Goal: Task Accomplishment & Management: Use online tool/utility

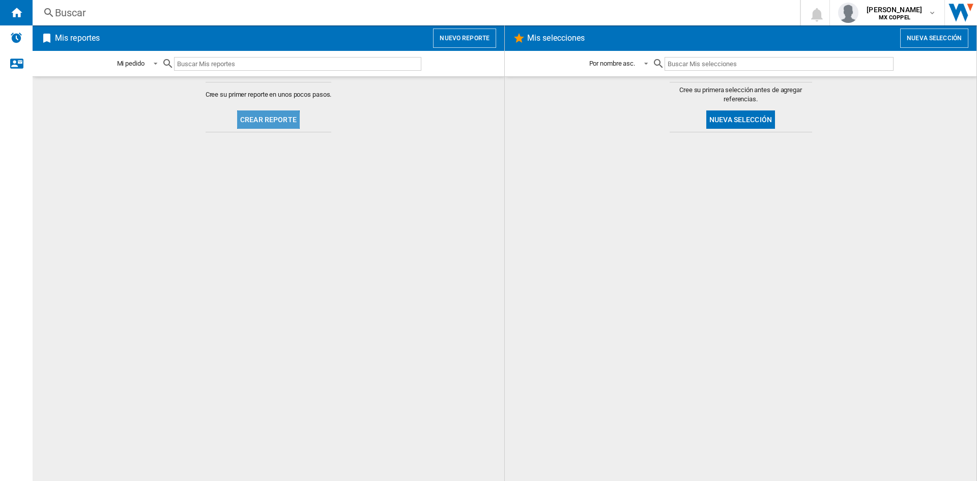
click at [247, 124] on button "Crear reporte" at bounding box center [268, 119] width 63 height 18
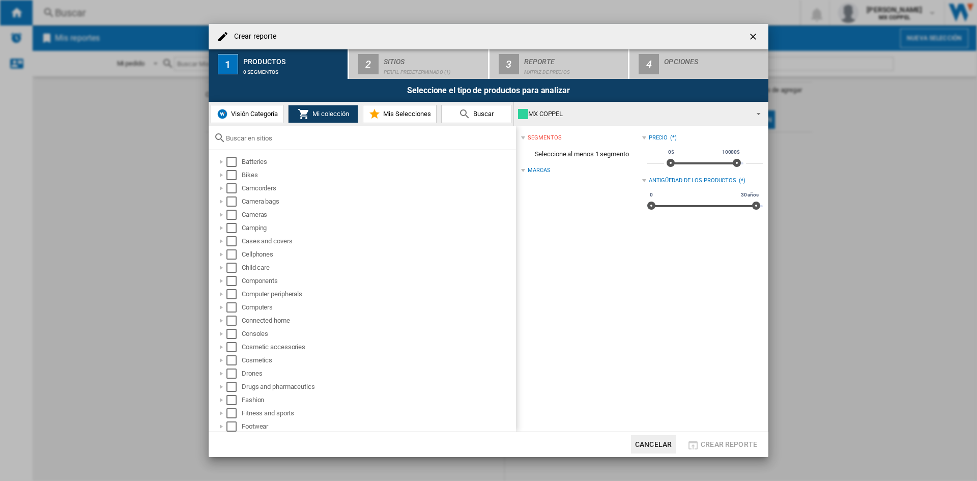
click at [263, 142] on div at bounding box center [362, 138] width 307 height 24
click at [255, 140] on input "text" at bounding box center [368, 138] width 285 height 8
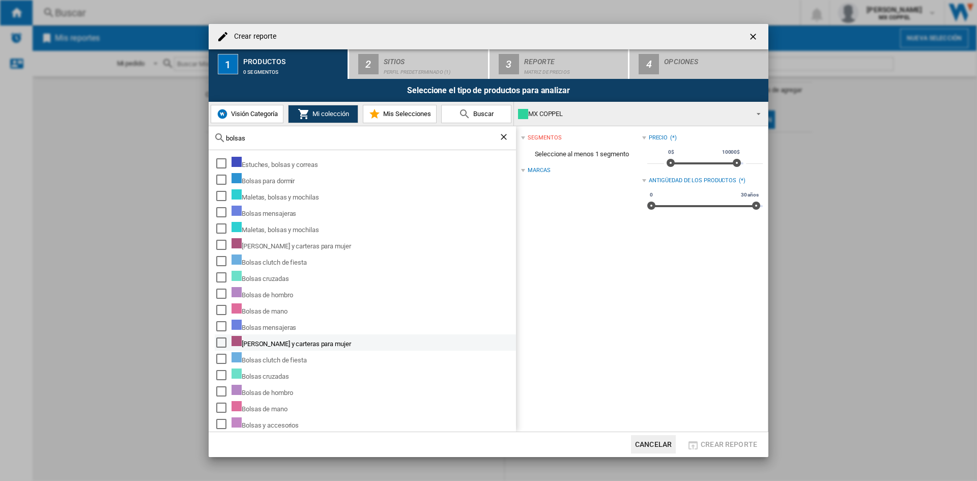
type input "bolsas"
click at [220, 343] on div "Select" at bounding box center [221, 342] width 10 height 10
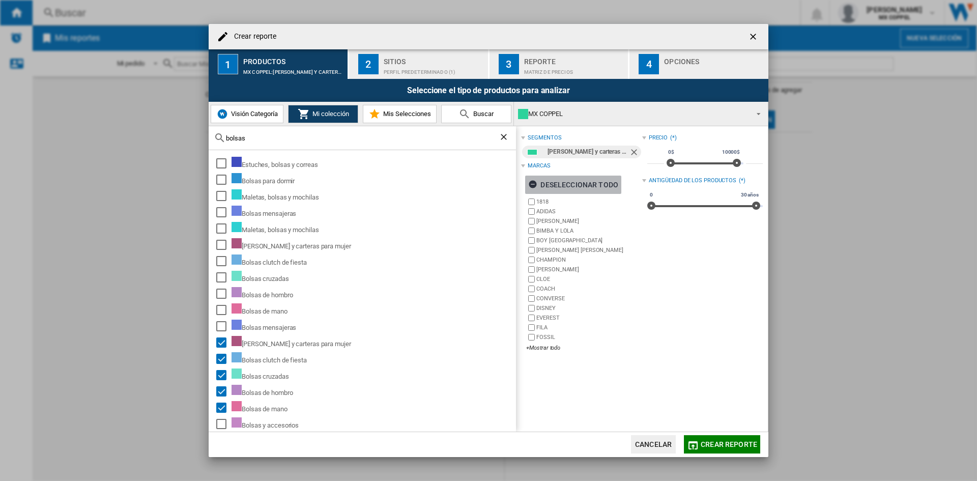
click at [534, 183] on ng-md-icon "button" at bounding box center [534, 186] width 12 height 12
type input "****"
drag, startPoint x: 736, startPoint y: 161, endPoint x: 702, endPoint y: 168, distance: 34.3
click at [702, 164] on div "0$ 10000$ 0$ 5070$" at bounding box center [705, 163] width 77 height 2
drag, startPoint x: 751, startPoint y: 205, endPoint x: 658, endPoint y: 220, distance: 93.9
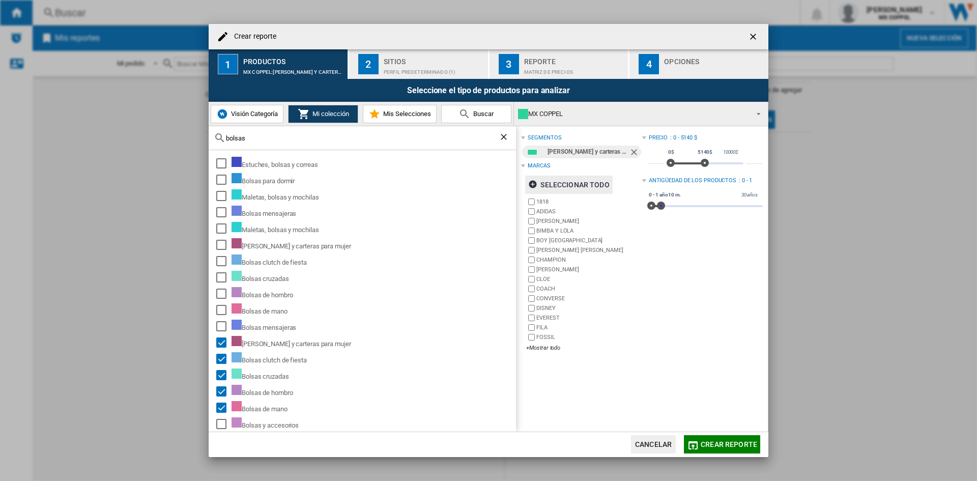
click at [658, 220] on div "Precio : 0 - 5140 $ * 0$ 10000$ 0$ 5140$ **** Antigüedad de los productos : 0 -…" at bounding box center [702, 245] width 121 height 228
click at [393, 66] on div "Perfil predeterminado (1)" at bounding box center [434, 69] width 100 height 11
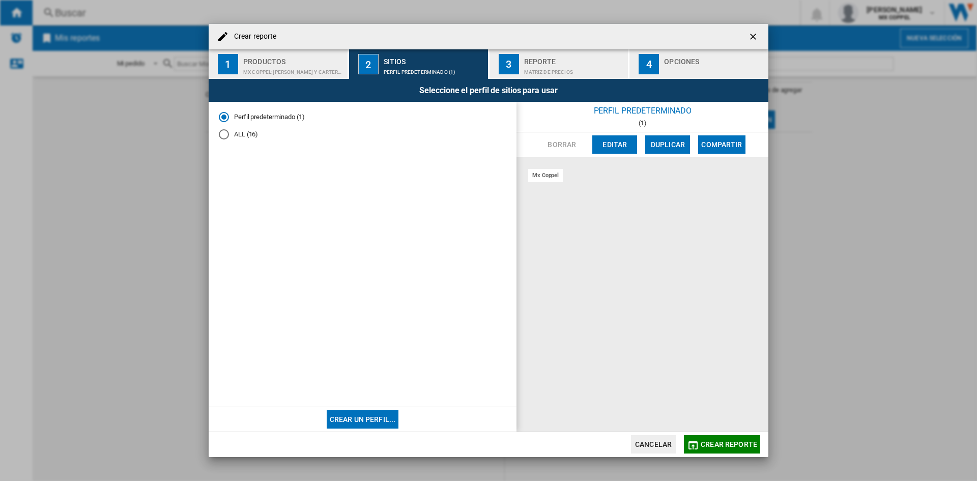
click at [236, 132] on md-radio-button "ALL (16)" at bounding box center [363, 135] width 288 height 10
click at [252, 114] on md-radio-button "Perfil predeterminado (1)" at bounding box center [363, 117] width 288 height 10
click at [257, 57] on div "Productos" at bounding box center [293, 58] width 100 height 11
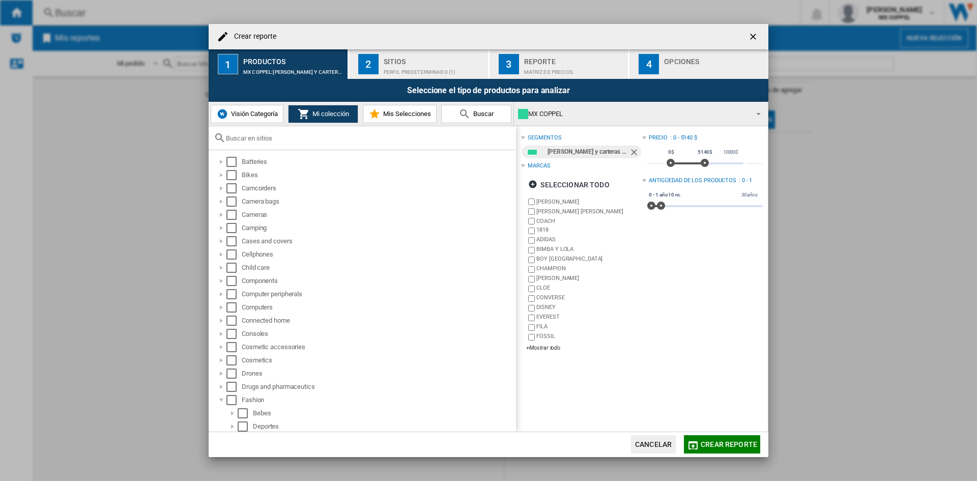
click at [727, 445] on span "Crear reporte" at bounding box center [729, 444] width 56 height 8
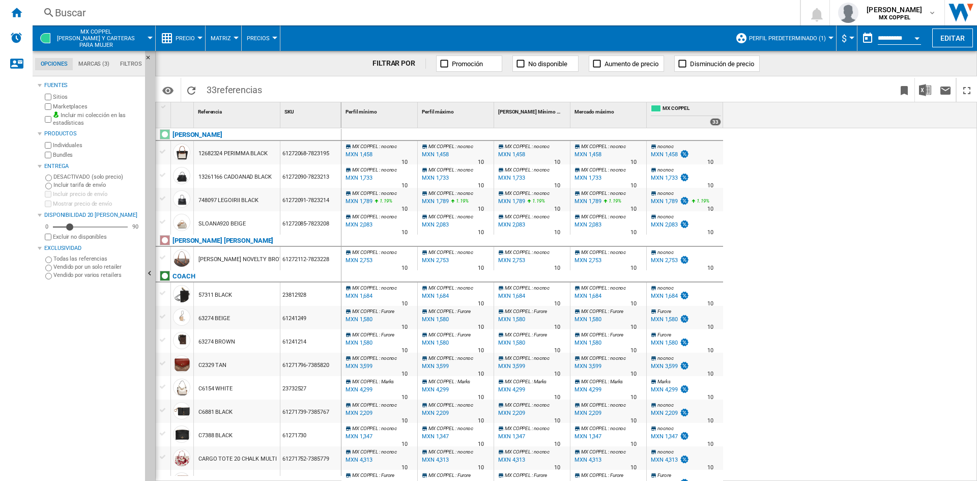
click at [99, 62] on md-tab-item "Marcas (3)" at bounding box center [94, 64] width 42 height 12
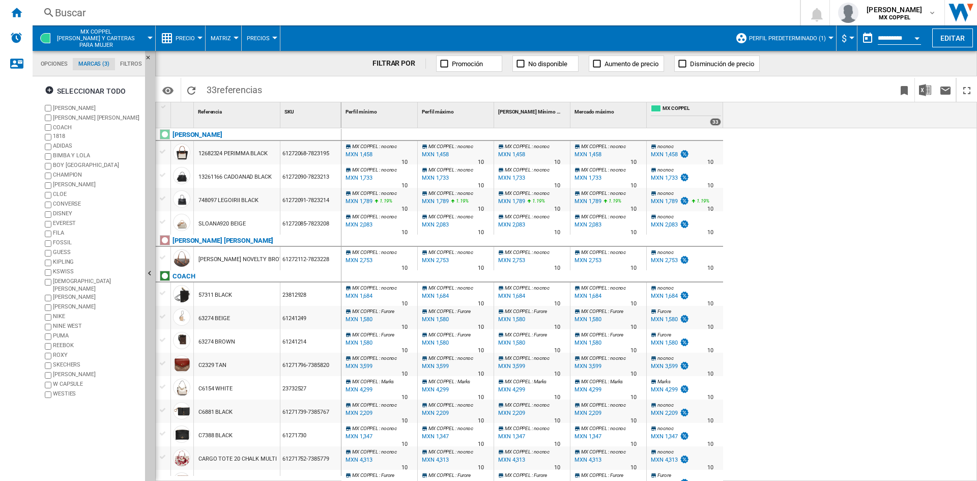
scroll to position [39, 0]
click at [49, 306] on label "[PERSON_NAME]" at bounding box center [92, 308] width 98 height 10
click at [671, 105] on span "MX COPPEL" at bounding box center [692, 109] width 59 height 9
click at [617, 63] on span "Aumento de precio" at bounding box center [632, 64] width 54 height 8
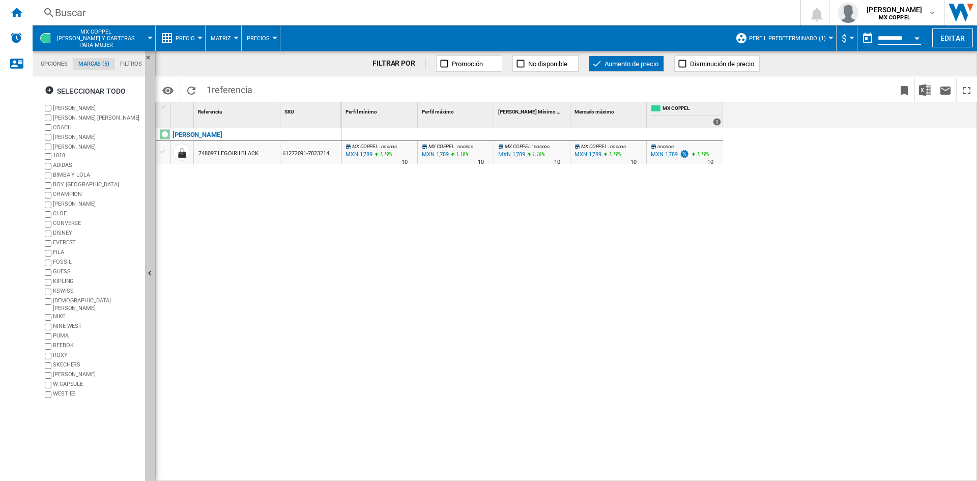
click at [712, 61] on span "Disminución de precio" at bounding box center [722, 64] width 64 height 8
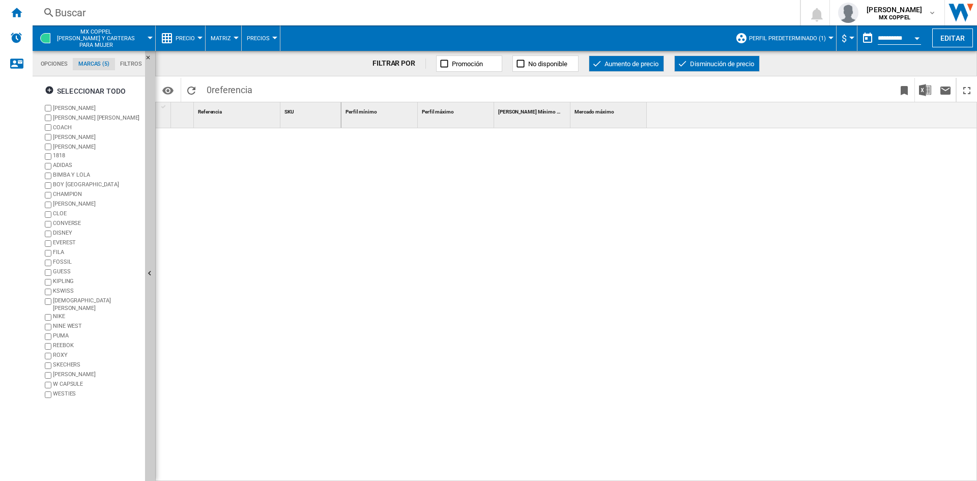
click at [628, 56] on button "Aumento de precio" at bounding box center [626, 63] width 75 height 16
click at [109, 40] on span "MX COPPEL Bolsas y carteras para mujer" at bounding box center [96, 39] width 80 height 20
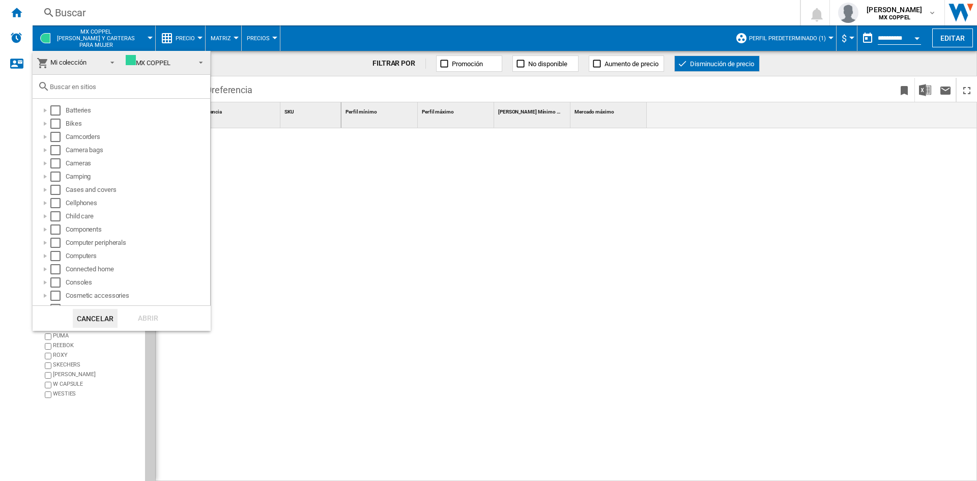
click at [106, 89] on input "text" at bounding box center [127, 87] width 155 height 8
click at [453, 207] on md-backdrop at bounding box center [488, 240] width 977 height 481
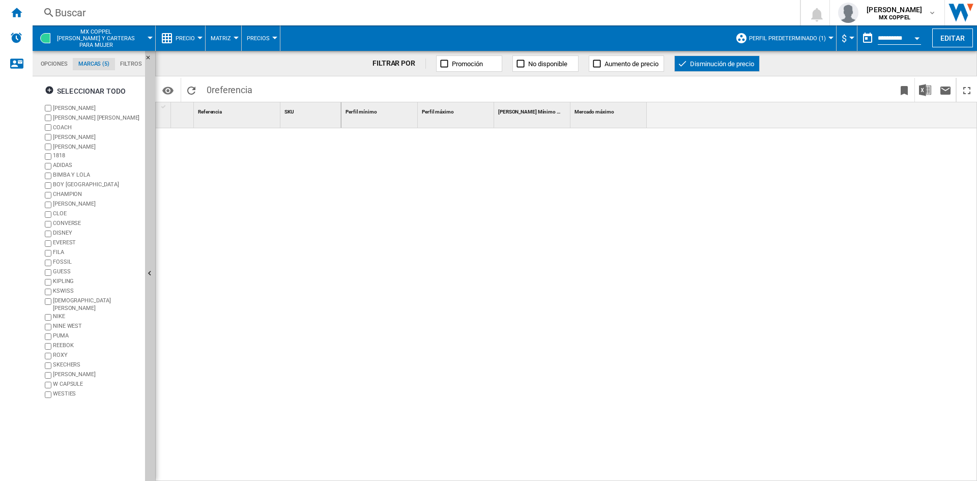
click at [46, 11] on ng-md-icon at bounding box center [49, 13] width 12 height 13
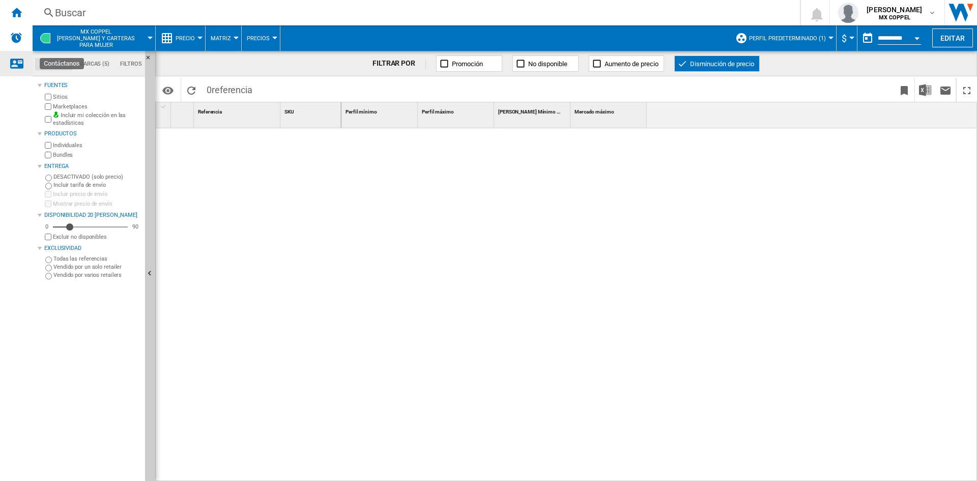
click at [22, 61] on ng-md-icon "Contáctanos" at bounding box center [16, 63] width 12 height 12
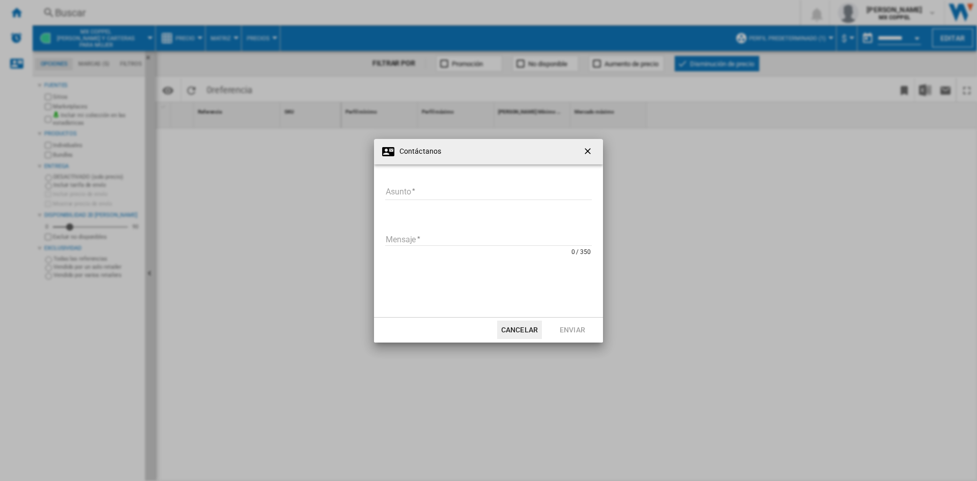
click at [591, 150] on ng-md-icon "getI18NText('BUTTONS.CLOSE_DIALOG')" at bounding box center [589, 152] width 12 height 12
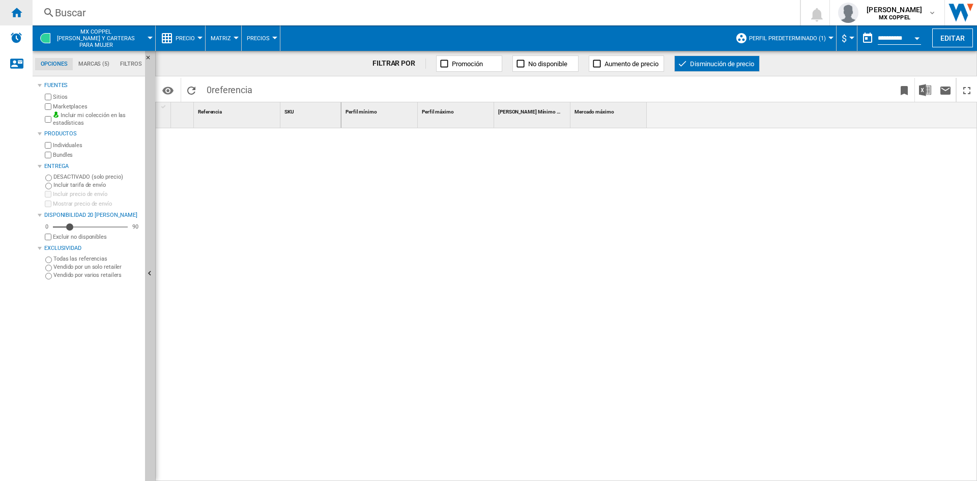
click at [16, 24] on div "Inicio" at bounding box center [16, 12] width 33 height 25
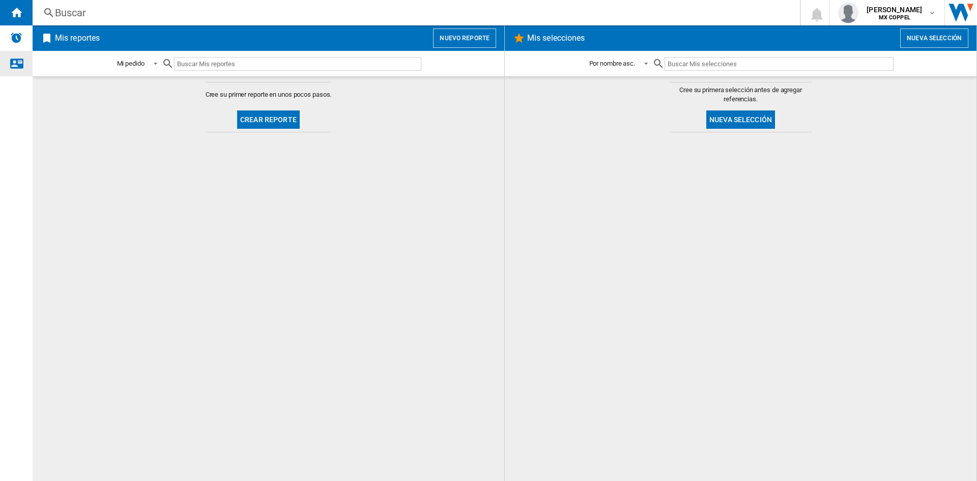
click at [12, 58] on ng-md-icon "Contáctanos" at bounding box center [16, 63] width 12 height 12
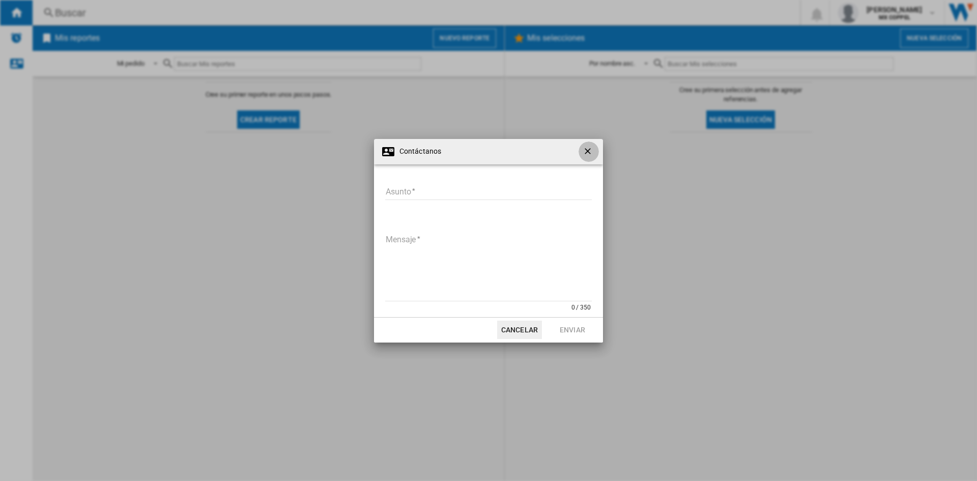
click at [594, 155] on ng-md-icon "getI18NText('BUTTONS.CLOSE_DIALOG')" at bounding box center [589, 152] width 12 height 12
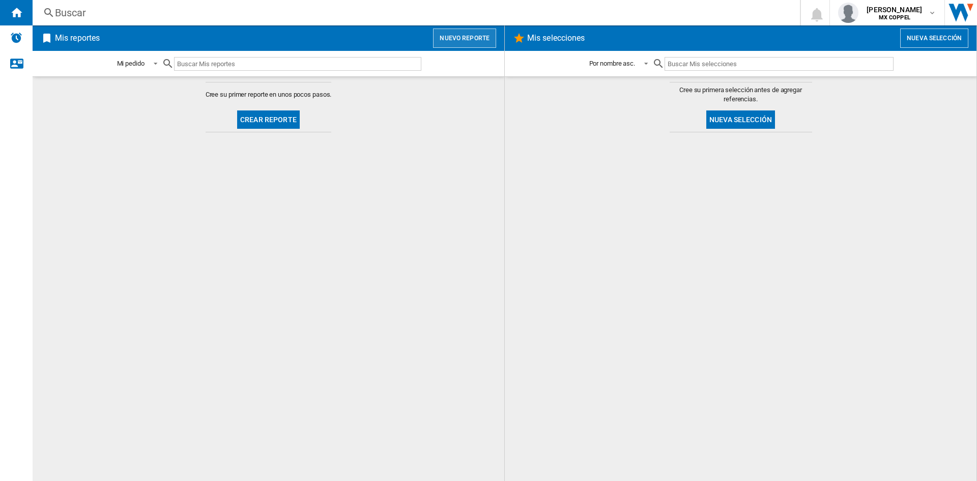
click at [451, 47] on button "Nuevo reporte" at bounding box center [464, 38] width 63 height 19
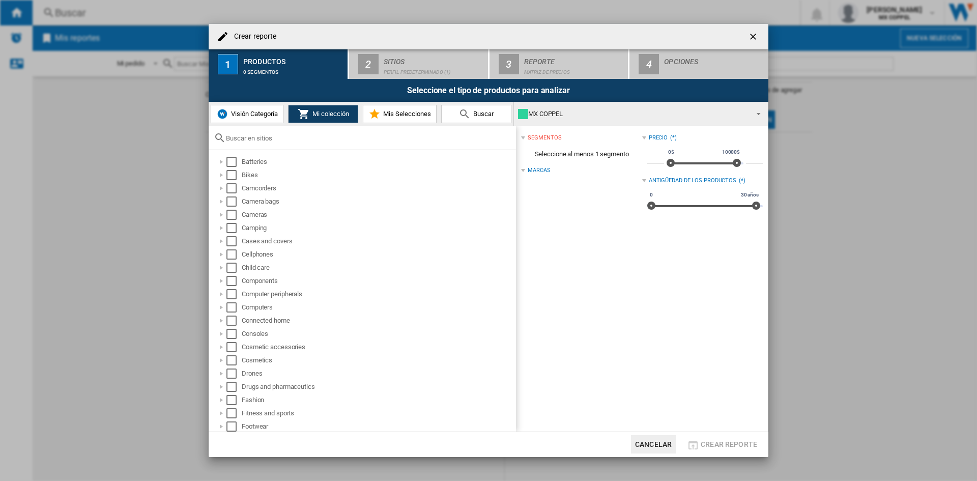
click at [283, 140] on input "text" at bounding box center [368, 138] width 285 height 8
click at [265, 71] on div "0 segmentos" at bounding box center [293, 69] width 100 height 11
click at [287, 135] on input "text" at bounding box center [368, 138] width 285 height 8
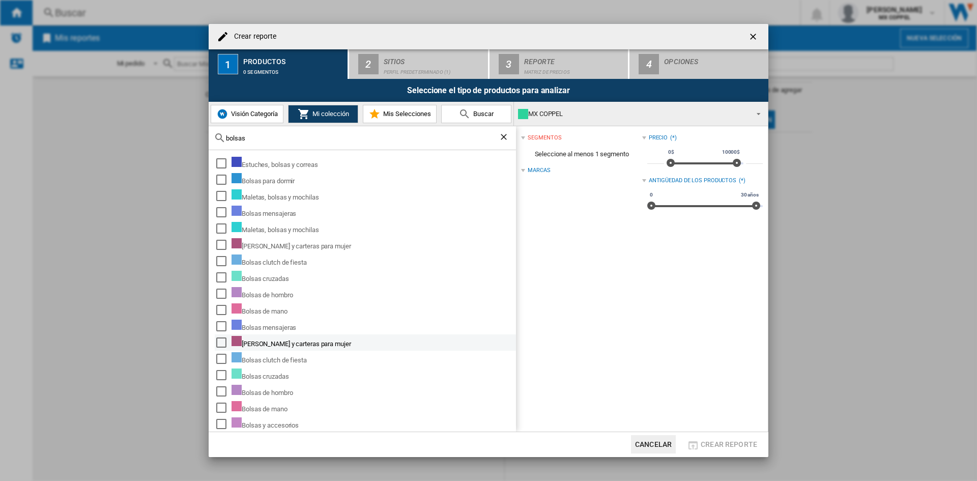
type input "bolsas"
click at [220, 343] on div "Select" at bounding box center [221, 342] width 10 height 10
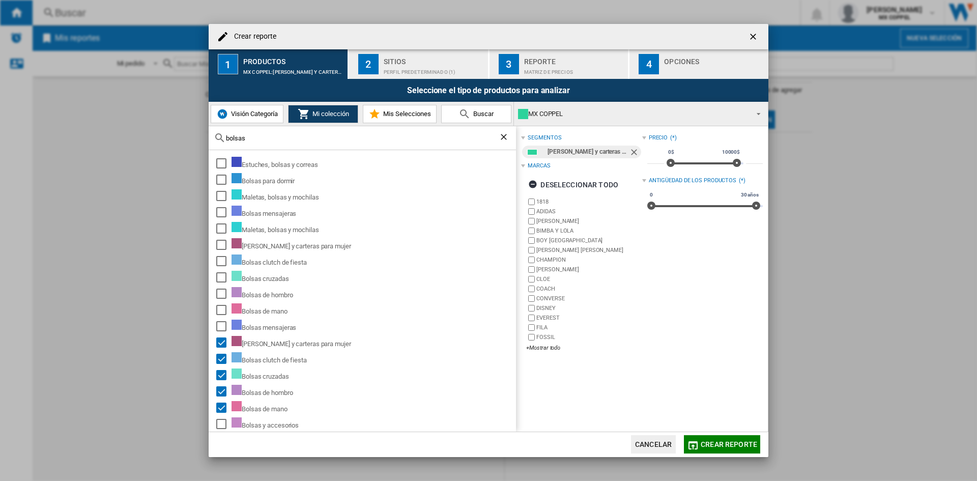
click at [445, 76] on button "2 Sitios Perfil predeterminado (1)" at bounding box center [419, 64] width 140 height 30
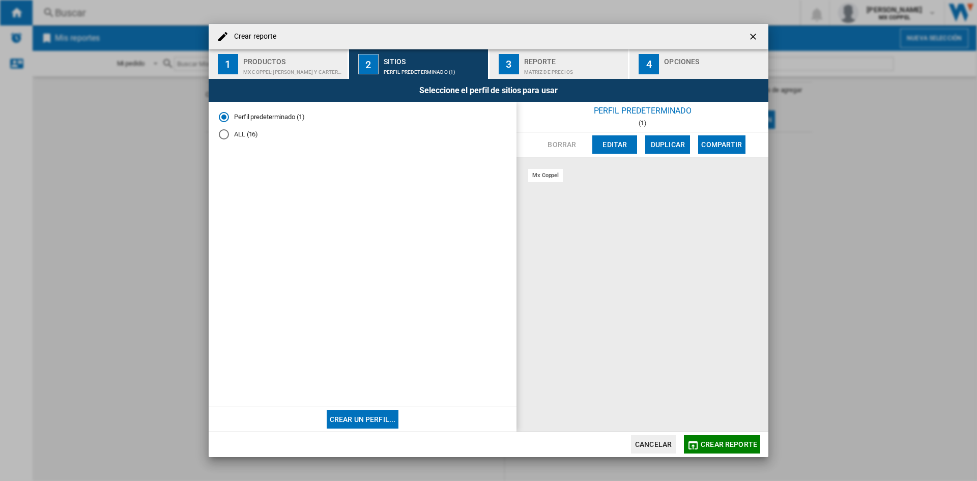
click at [545, 176] on div "mx coppel" at bounding box center [545, 175] width 35 height 13
click at [585, 177] on div "mx coppel" at bounding box center [643, 294] width 252 height 274
click at [609, 148] on button "Editar" at bounding box center [614, 144] width 45 height 18
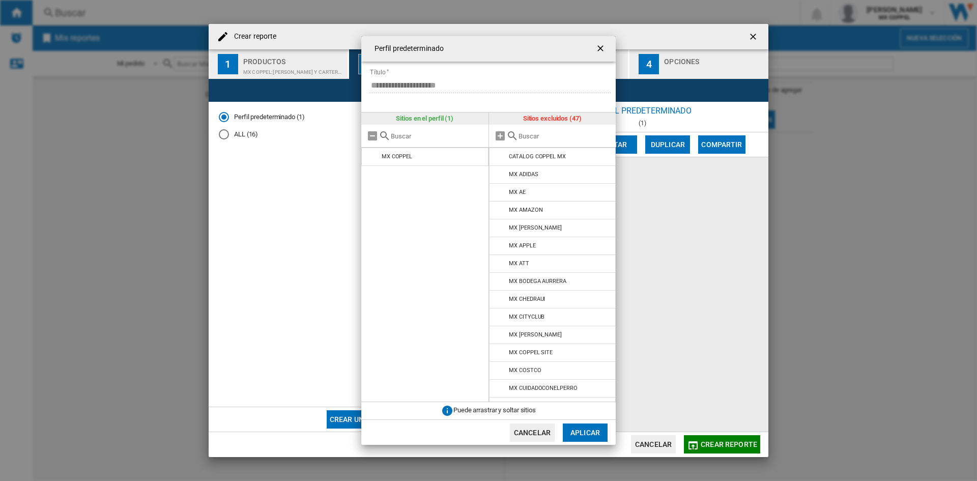
click at [603, 49] on ng-md-icon "getI18NText('BUTTONS.CLOSE_DIALOG')" at bounding box center [602, 49] width 12 height 12
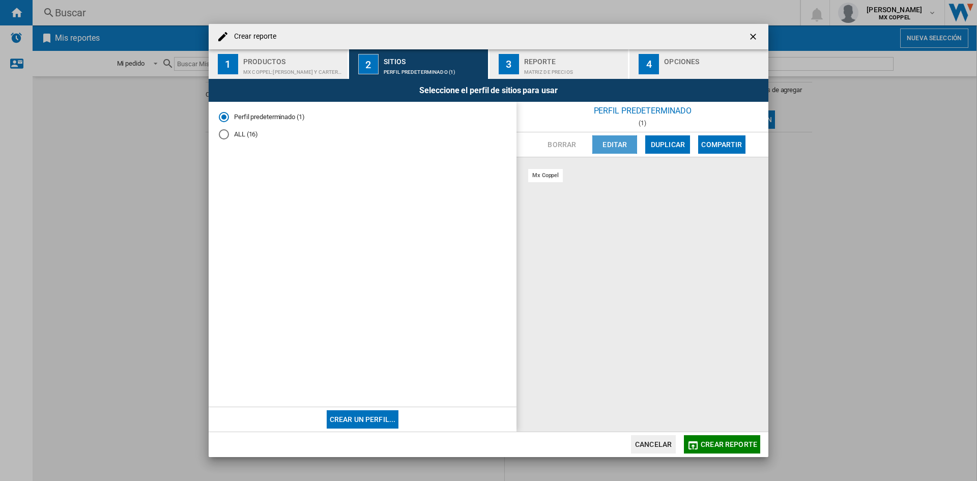
click at [599, 148] on button "Editar" at bounding box center [614, 144] width 45 height 18
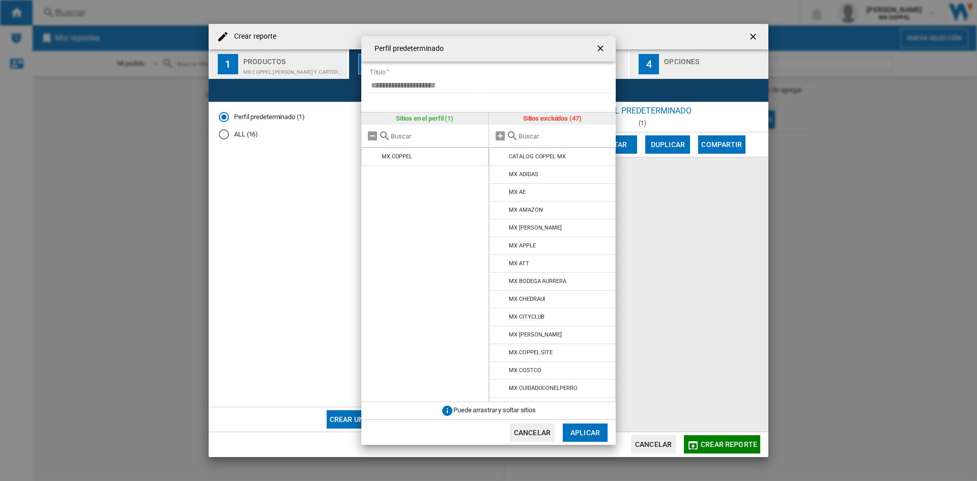
click at [526, 143] on div "{{::title}} {{::getI18NText('BUTTONS.CANCEL')}} ..." at bounding box center [552, 136] width 127 height 23
click at [526, 136] on input "{{::title}} {{::getI18NText('BUTTONS.CANCEL')}} ..." at bounding box center [565, 136] width 93 height 8
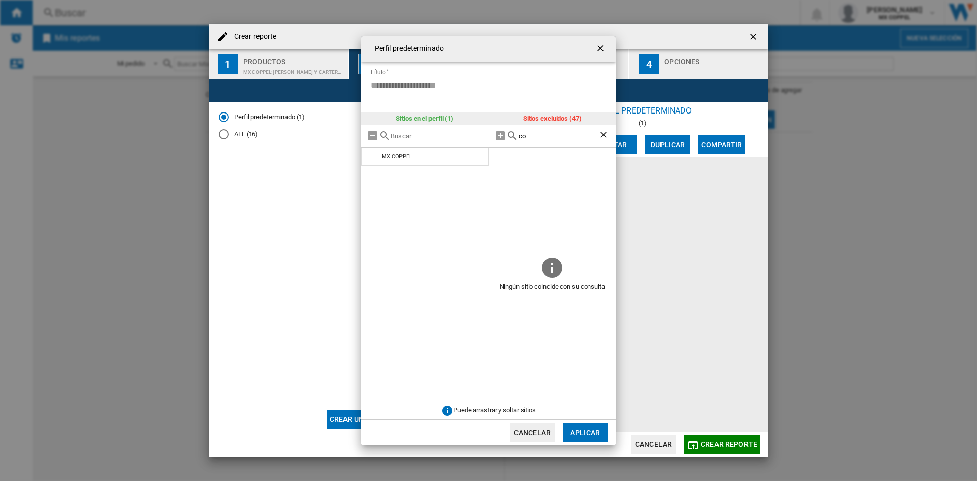
type input "c"
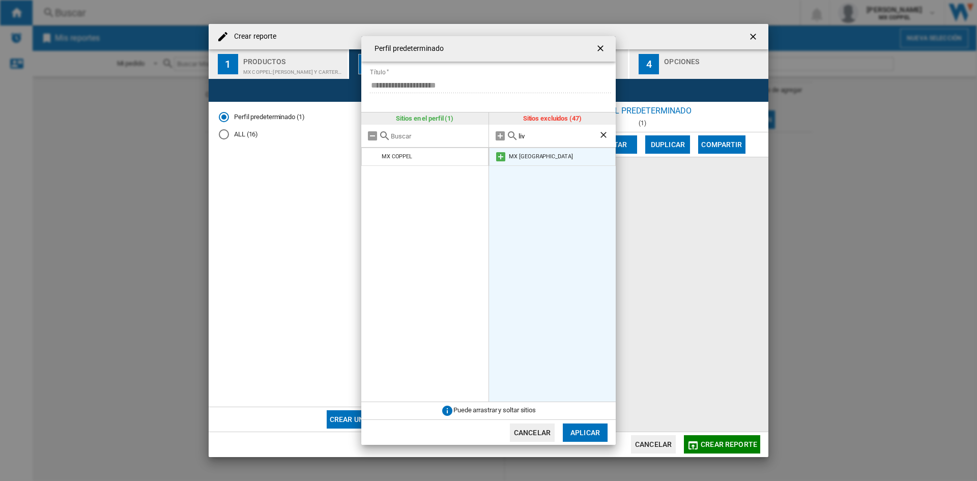
click at [523, 157] on div "MX [GEOGRAPHIC_DATA]" at bounding box center [541, 156] width 64 height 7
click at [532, 160] on li "MX [GEOGRAPHIC_DATA]" at bounding box center [552, 157] width 127 height 18
click at [500, 155] on md-icon "{{::title}} {{::getI18NText('BUTTONS.CANCEL')}} ..." at bounding box center [501, 157] width 12 height 12
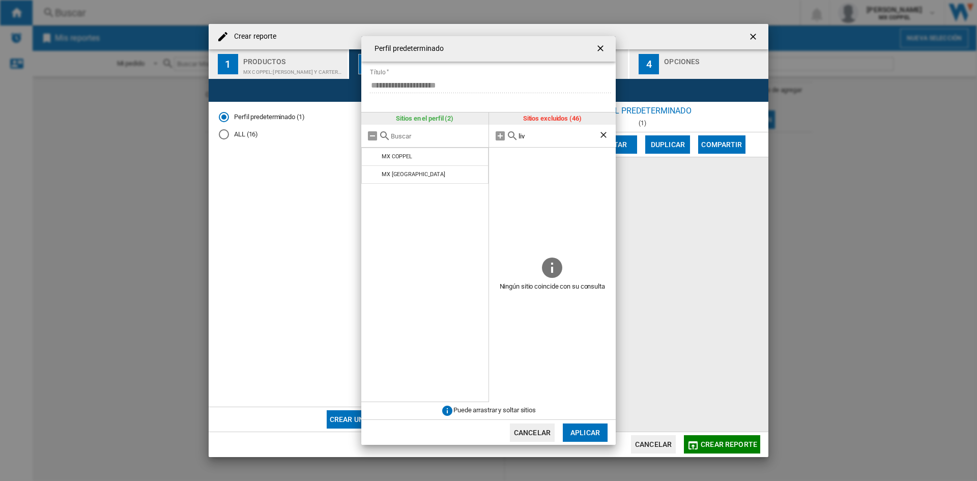
click at [529, 140] on div "liv" at bounding box center [552, 136] width 127 height 23
click at [530, 133] on input "liv" at bounding box center [559, 136] width 80 height 8
type input "l"
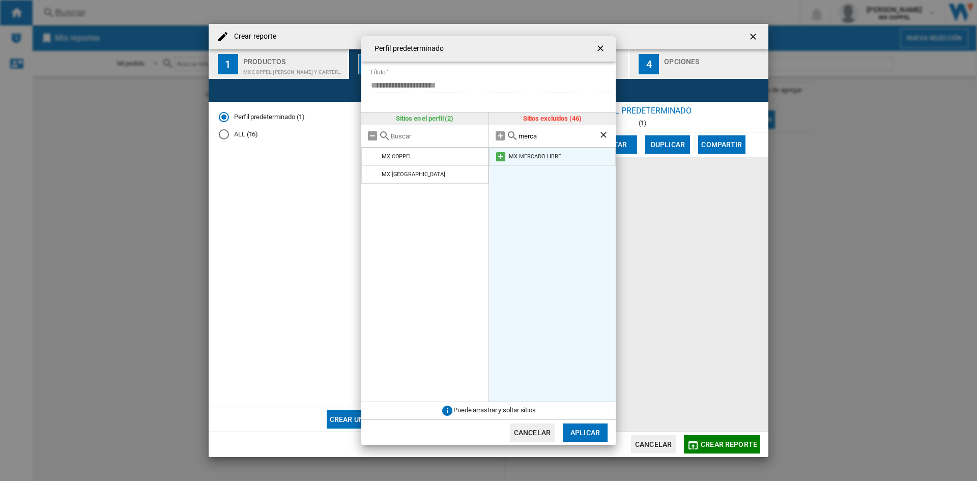
click at [541, 157] on div "MX MERCADO LIBRE" at bounding box center [535, 156] width 52 height 7
click at [499, 159] on md-icon "{{::title}} {{::getI18NText('BUTTONS.CANCEL')}} ..." at bounding box center [501, 157] width 12 height 12
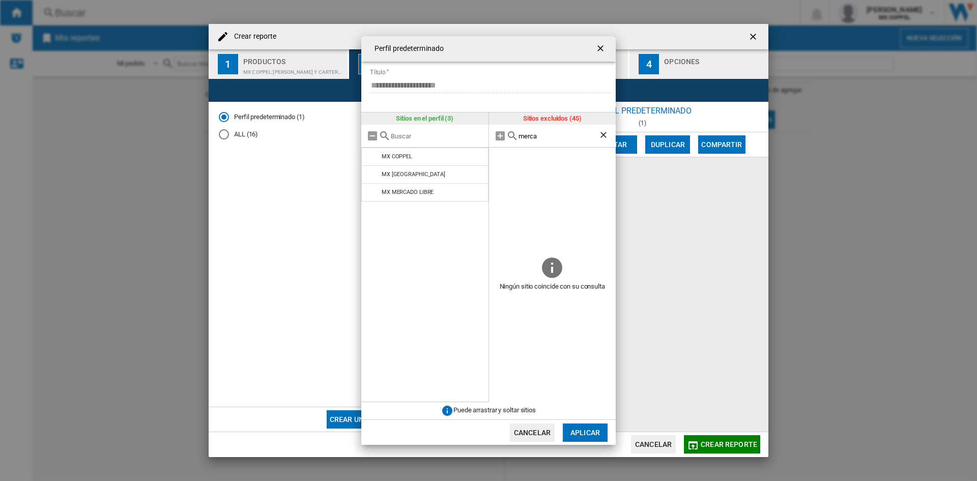
click at [554, 137] on input "merca" at bounding box center [559, 136] width 80 height 8
type input "m"
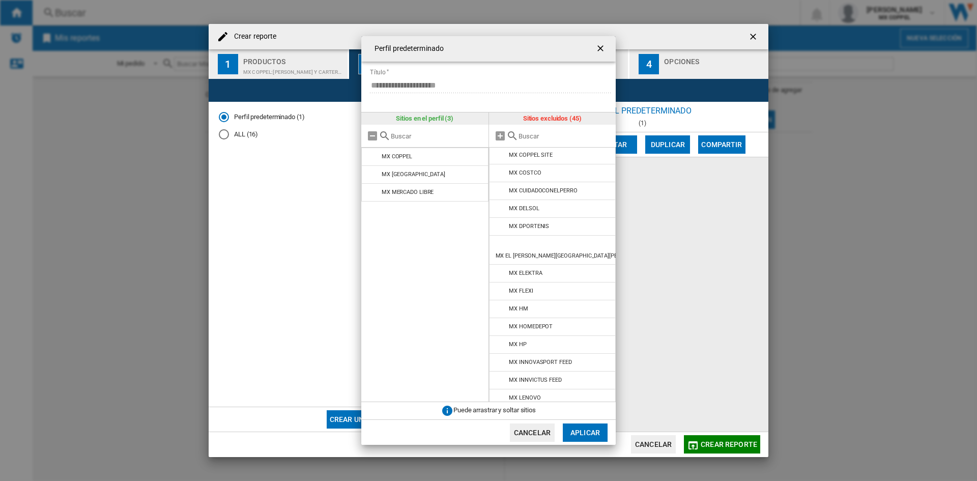
scroll to position [241, 0]
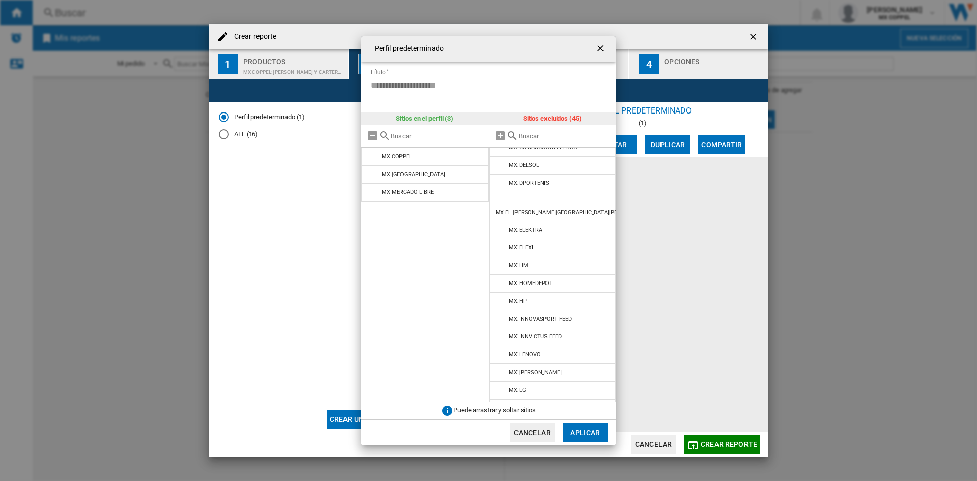
click at [531, 137] on input "{{::title}} {{::getI18NText('BUTTONS.CANCEL')}} ..." at bounding box center [565, 136] width 93 height 8
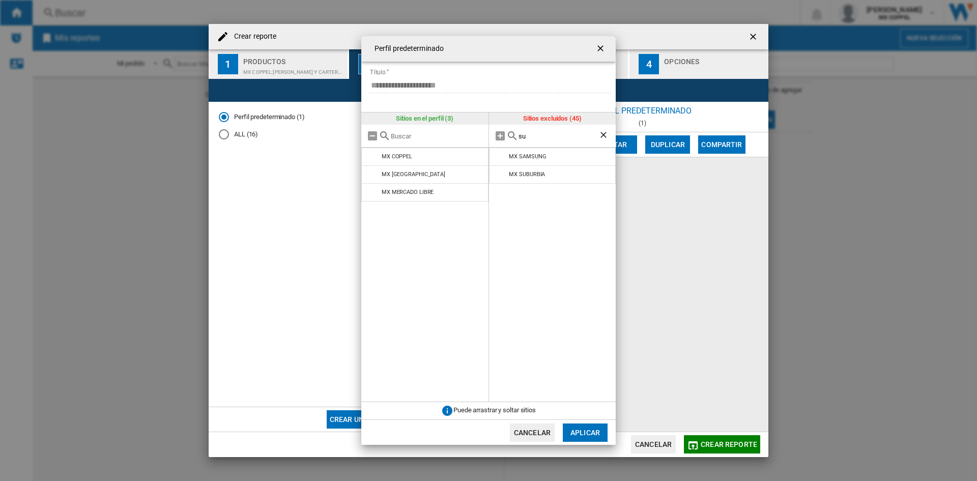
scroll to position [0, 0]
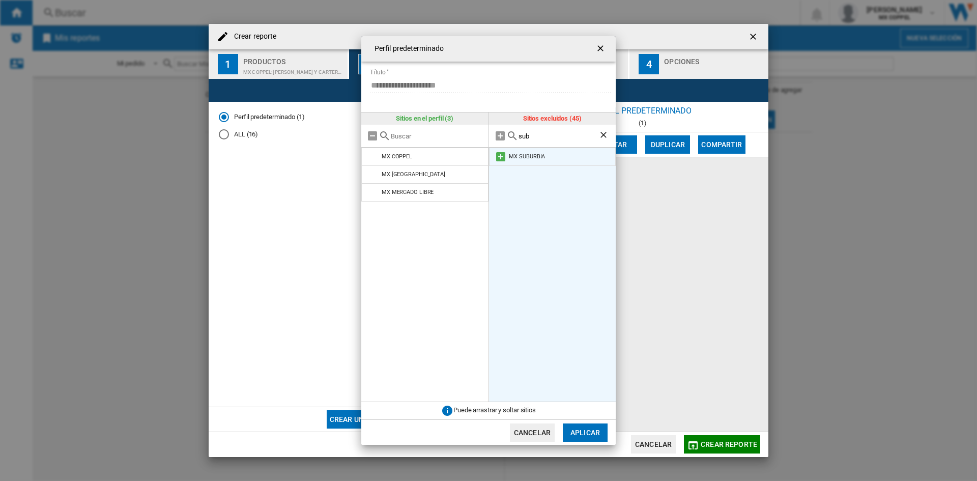
type input "sub"
click at [538, 154] on div "MX SUBURBIA" at bounding box center [527, 156] width 36 height 7
click at [502, 158] on md-icon "{{::title}} {{::getI18NText('BUTTONS.CANCEL')}} ..." at bounding box center [501, 157] width 12 height 12
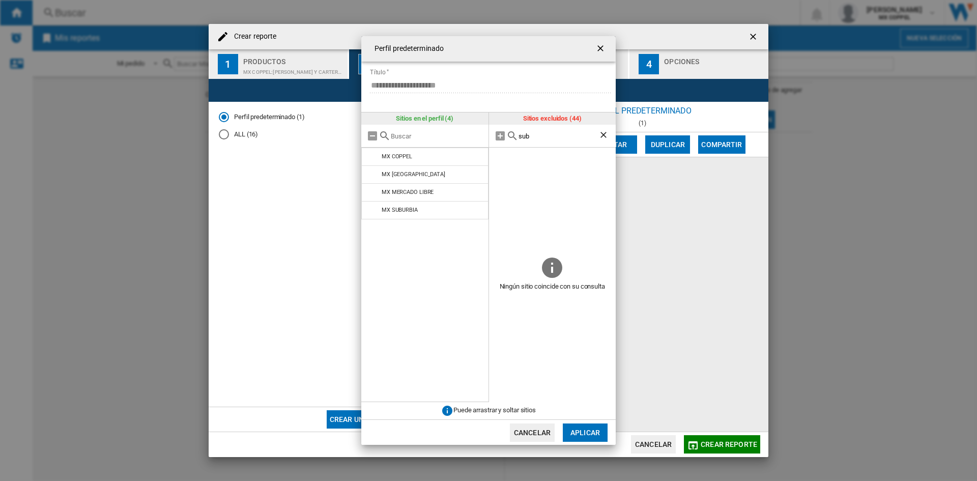
click at [576, 426] on button "Aplicar" at bounding box center [585, 432] width 45 height 18
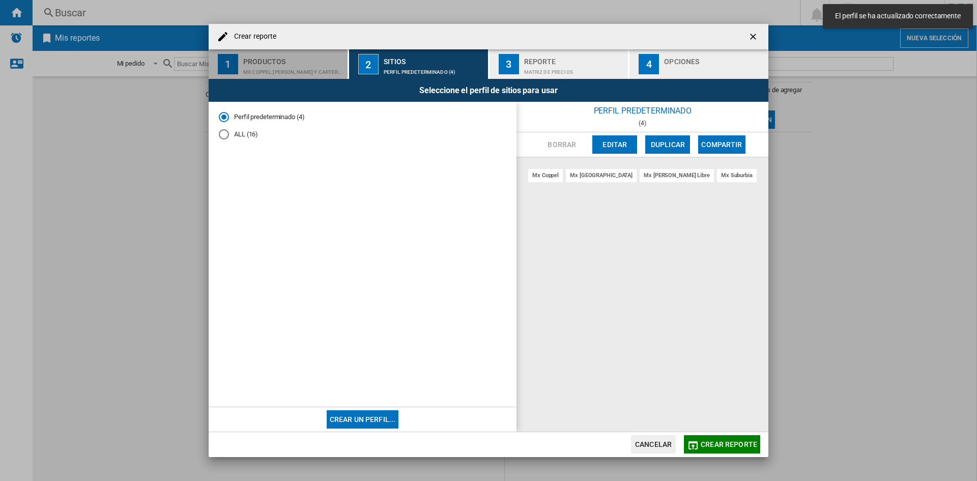
click at [323, 56] on div "Productos" at bounding box center [293, 58] width 100 height 11
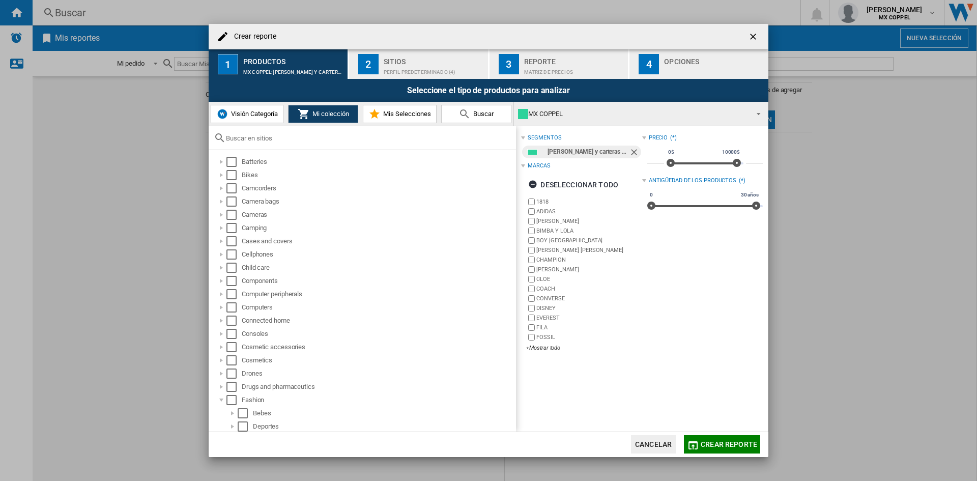
click at [715, 444] on span "Crear reporte" at bounding box center [729, 444] width 56 height 8
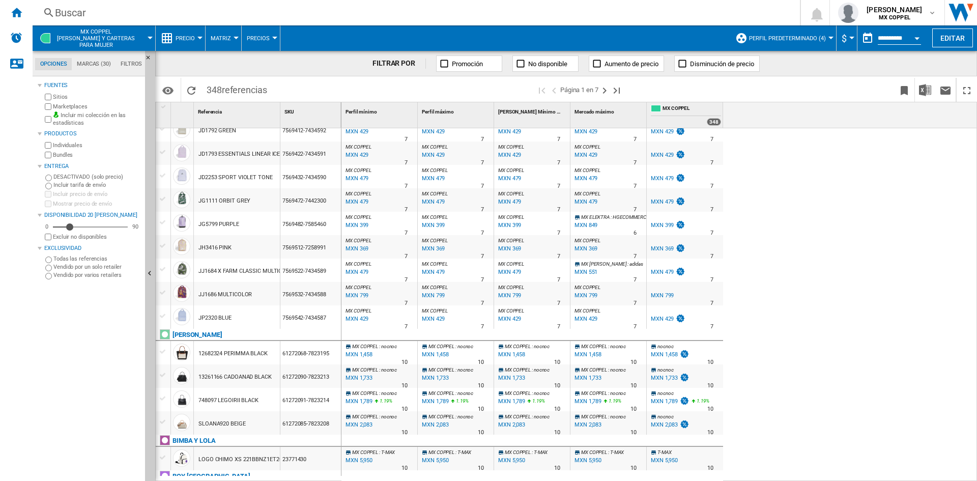
scroll to position [738, 0]
click at [375, 347] on span "MX COPPEL" at bounding box center [365, 346] width 26 height 6
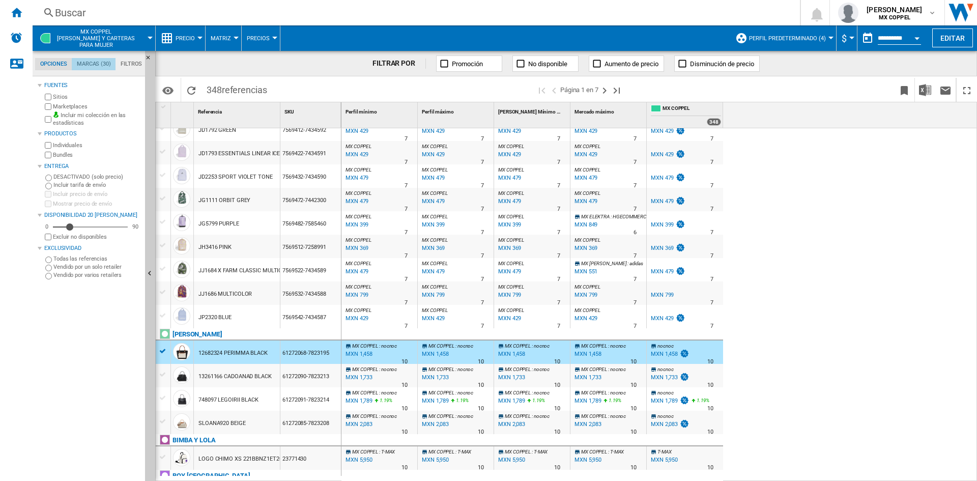
click at [101, 58] on md-tab-item "Marcas (30)" at bounding box center [94, 64] width 44 height 12
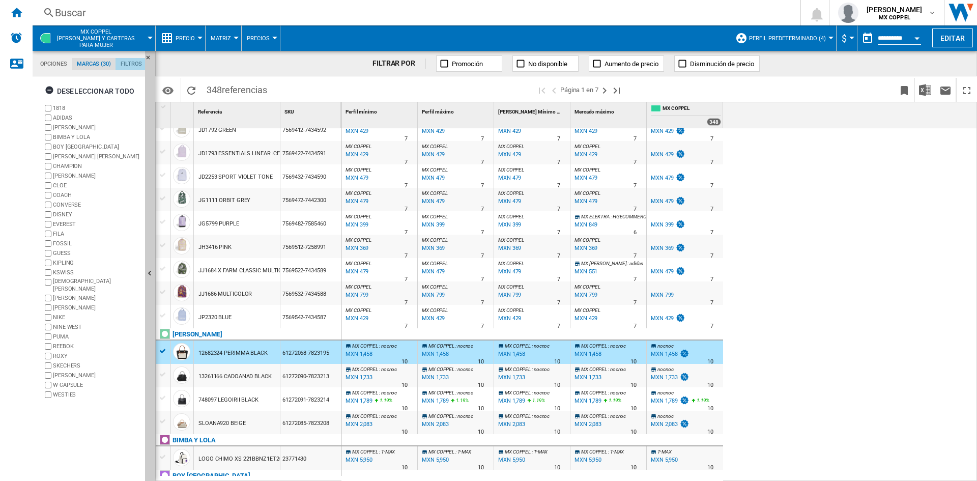
click at [130, 63] on md-tab-item "Filtros" at bounding box center [132, 64] width 32 height 12
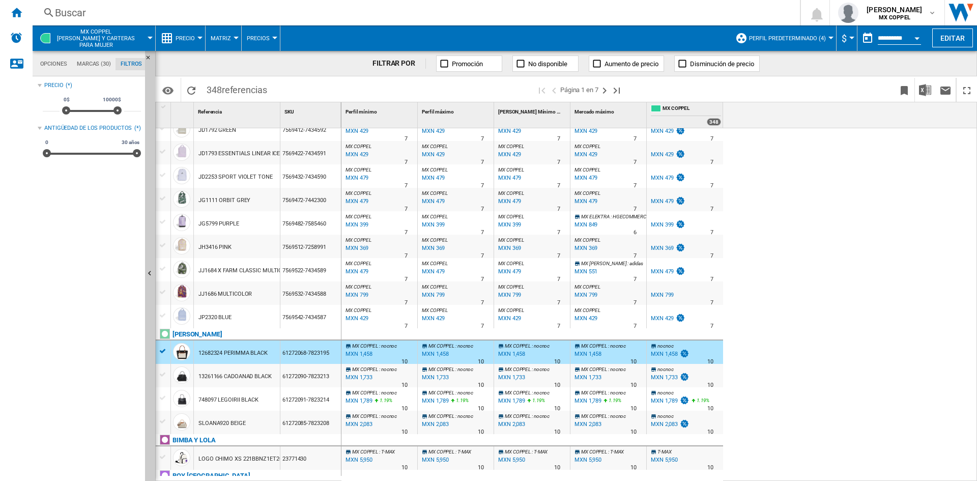
click at [50, 71] on md-tabs-canvas "Opciones Marcas (30) Filtros Opciones Marcas (30) Filtros" at bounding box center [94, 63] width 122 height 25
click at [34, 56] on md-tabs-canvas "Opciones Marcas (30) Filtros Opciones Marcas (30) Filtros" at bounding box center [94, 63] width 122 height 25
click at [266, 40] on span "Precios" at bounding box center [258, 38] width 23 height 7
click at [188, 41] on md-backdrop at bounding box center [488, 240] width 977 height 481
click at [194, 30] on button "Precio" at bounding box center [188, 37] width 24 height 25
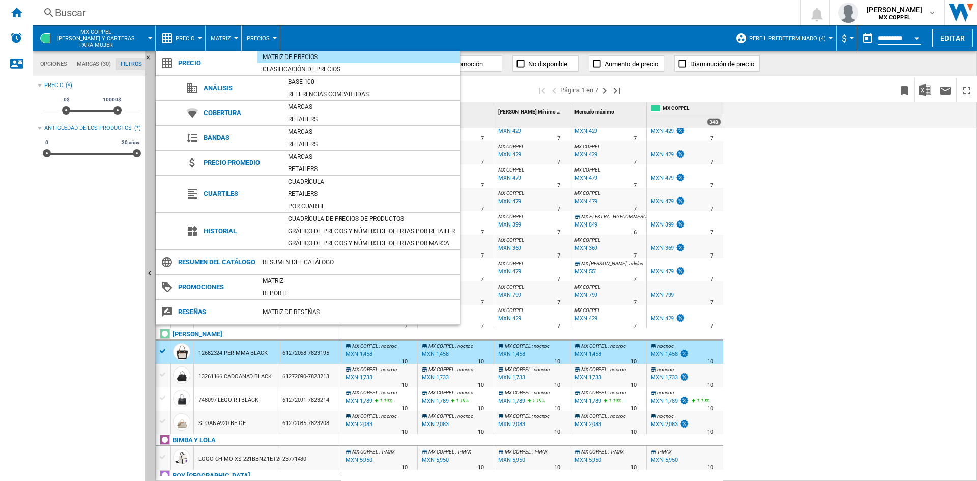
click at [36, 241] on md-backdrop at bounding box center [488, 240] width 977 height 481
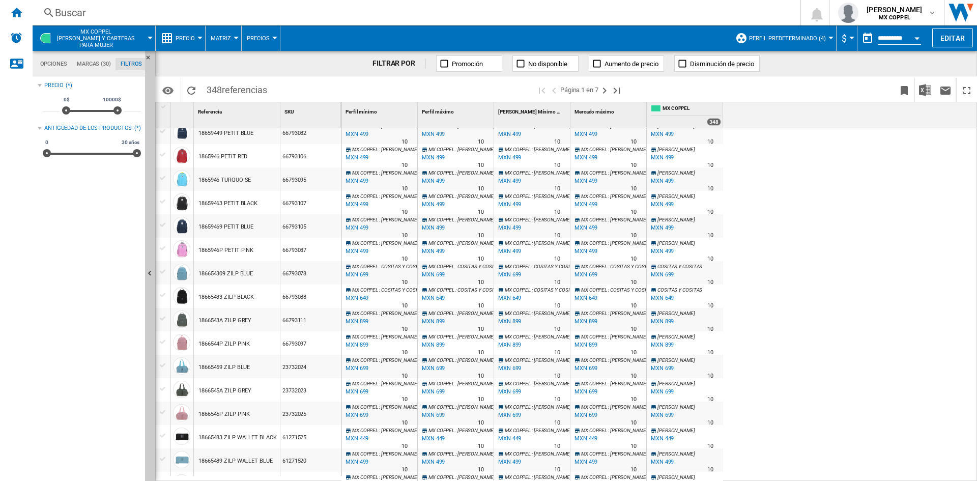
scroll to position [0, 0]
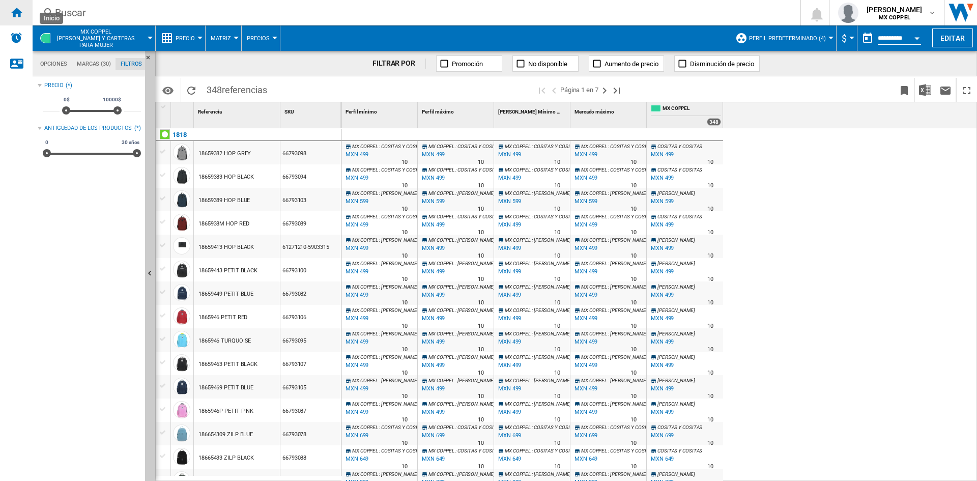
click at [22, 18] on div "Inicio" at bounding box center [16, 12] width 33 height 25
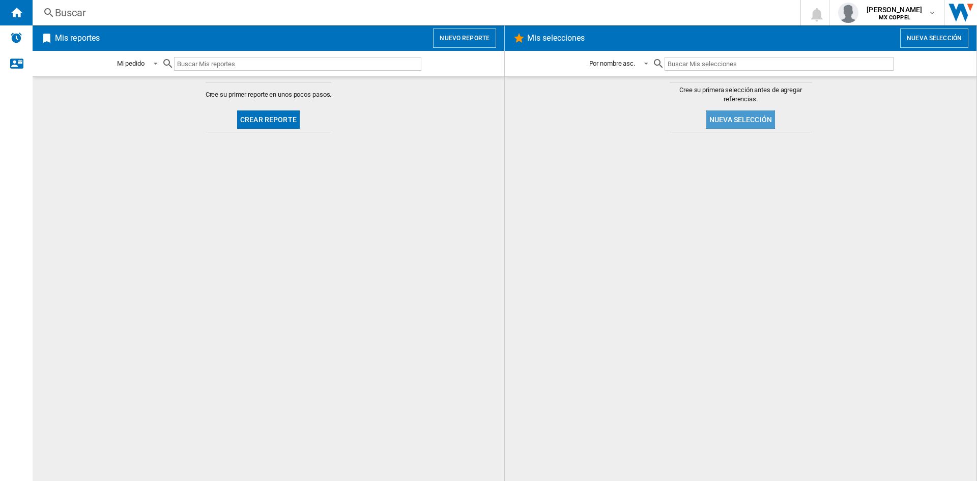
click at [737, 119] on button "Nueva selección" at bounding box center [740, 119] width 69 height 18
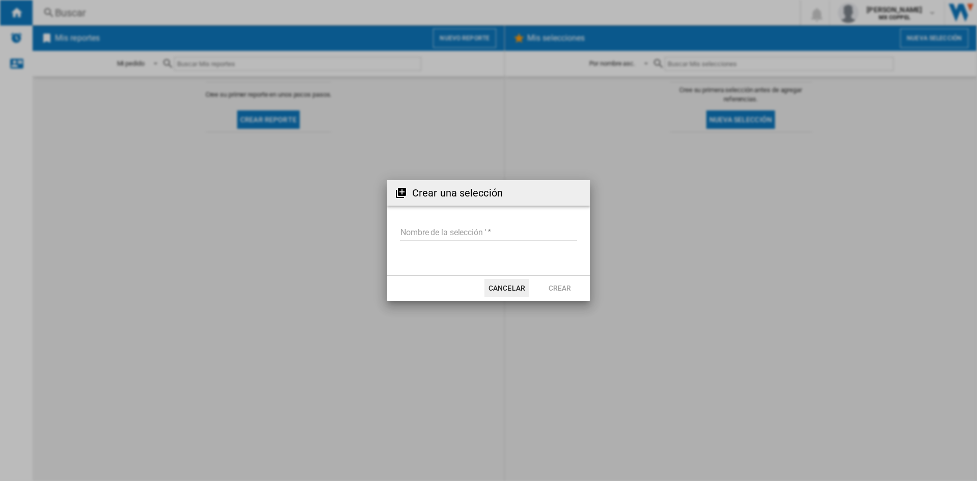
click at [456, 239] on input "Nombre de la selección '" at bounding box center [488, 232] width 177 height 15
click at [494, 293] on button "Cancelar" at bounding box center [507, 288] width 45 height 18
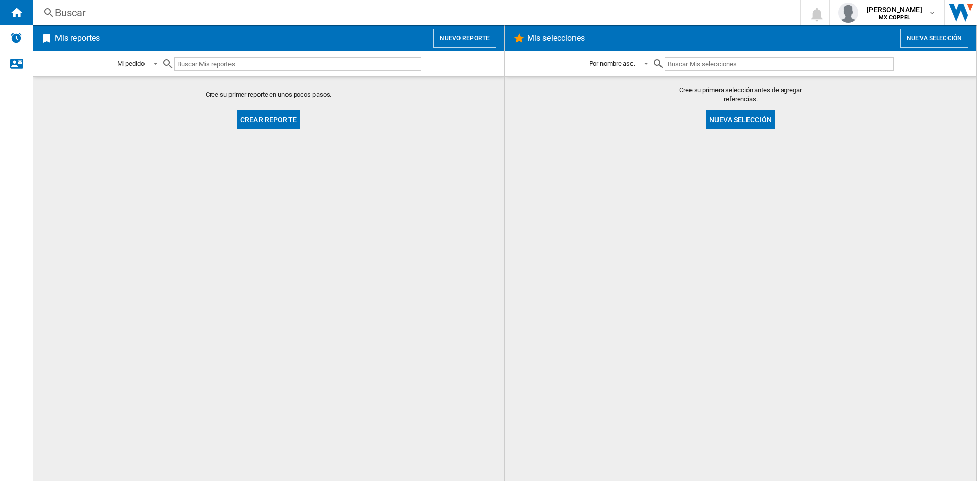
click at [721, 115] on button "Nueva selección" at bounding box center [740, 119] width 69 height 18
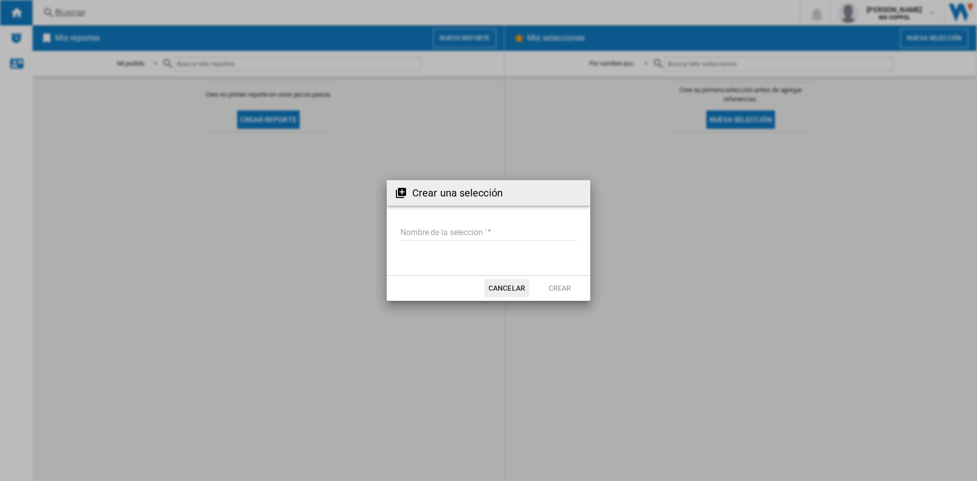
click at [426, 232] on input "Nombre de la selección '" at bounding box center [488, 232] width 177 height 15
click at [508, 280] on button "Cancelar" at bounding box center [507, 288] width 45 height 18
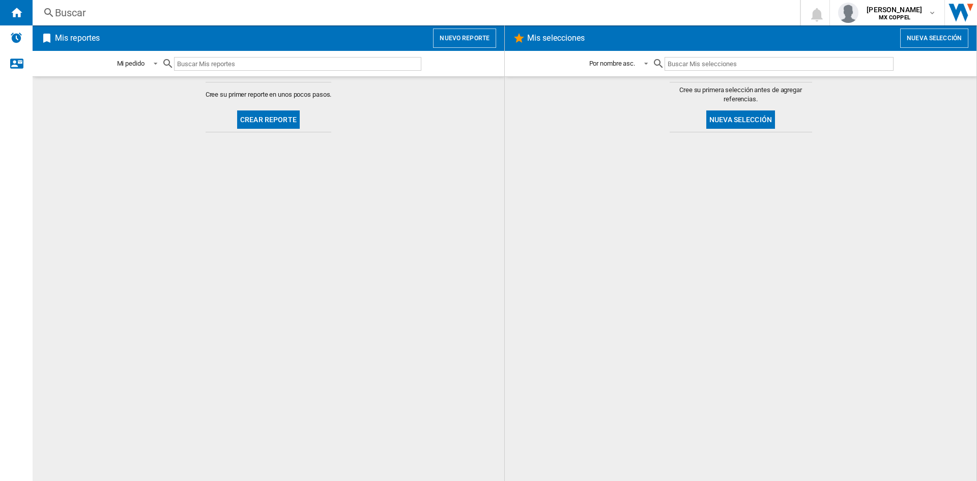
click at [923, 31] on button "Nueva selección" at bounding box center [934, 38] width 68 height 19
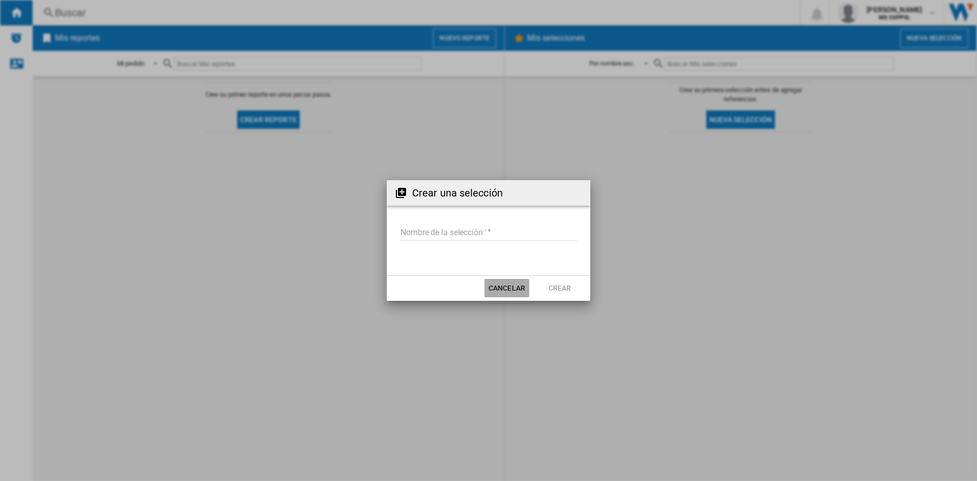
click at [505, 283] on button "Cancelar" at bounding box center [507, 288] width 45 height 18
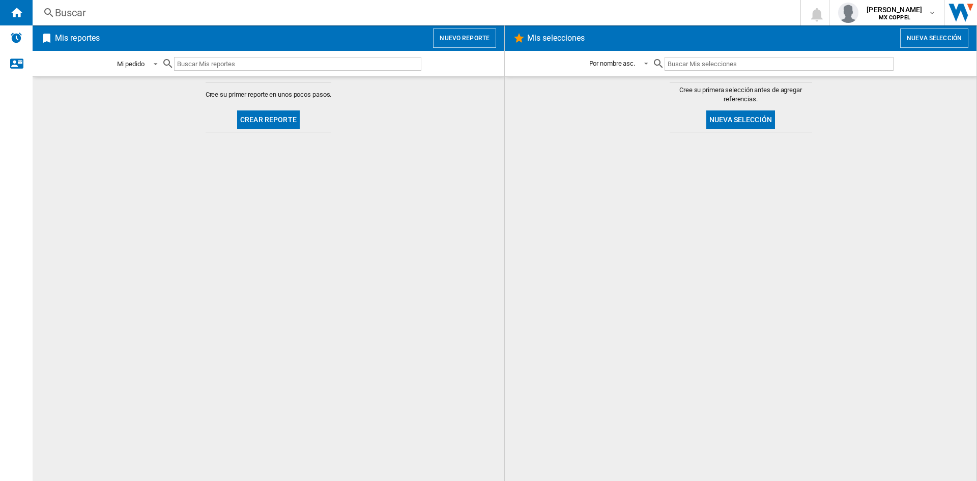
click at [158, 52] on md-select-value "Mi pedido" at bounding box center [139, 64] width 46 height 24
click at [162, 88] on div "Por tipo de reporte" at bounding box center [142, 88] width 51 height 9
click at [280, 119] on button "Crear reporte" at bounding box center [268, 119] width 63 height 18
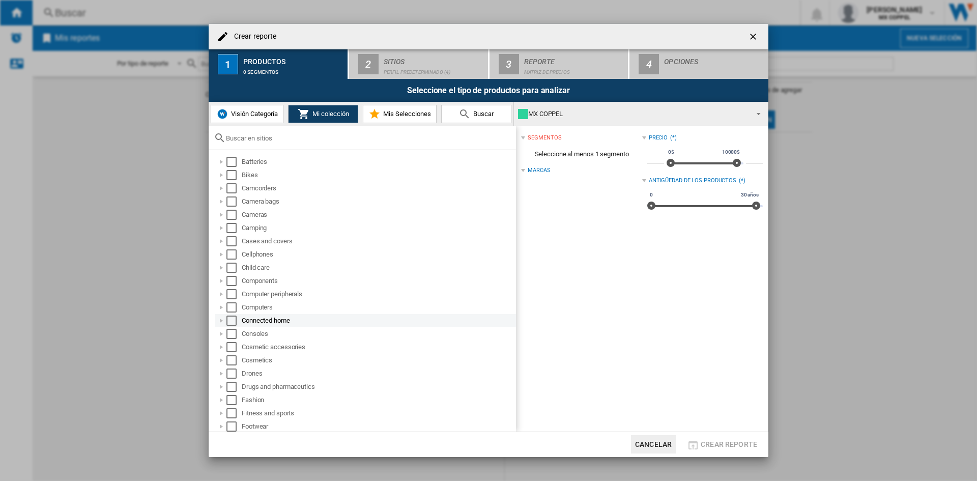
drag, startPoint x: 240, startPoint y: 185, endPoint x: 290, endPoint y: 320, distance: 143.8
click at [752, 39] on ng-md-icon "getI18NText('BUTTONS.CLOSE_DIALOG')" at bounding box center [754, 38] width 12 height 12
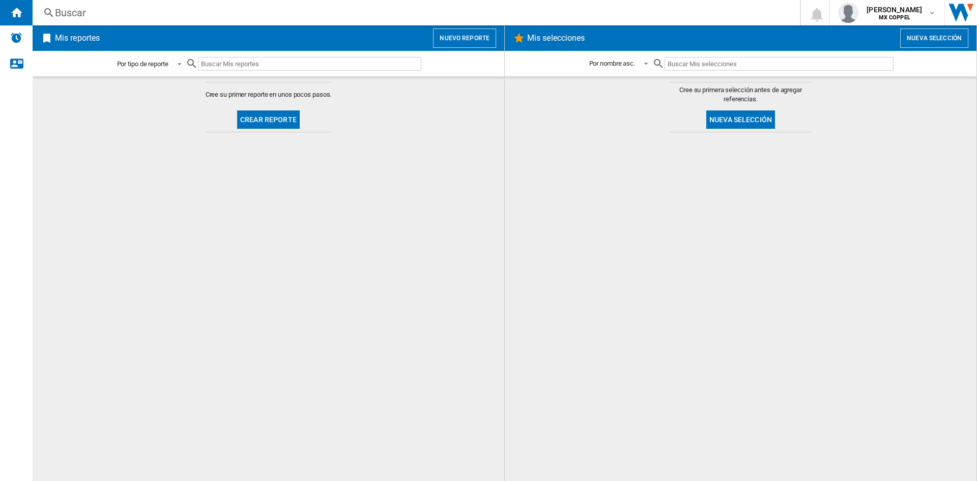
click at [179, 57] on md-select-value "Por tipo de reporte" at bounding box center [151, 64] width 70 height 24
click at [153, 44] on md-option "Mi pedido" at bounding box center [152, 39] width 89 height 24
click at [151, 69] on md-select-value "Mi pedido" at bounding box center [139, 64] width 46 height 24
click at [147, 69] on md-option "Mi pedido" at bounding box center [142, 64] width 69 height 24
click at [18, 38] on img "Alertas" at bounding box center [16, 38] width 12 height 12
